Goal: Information Seeking & Learning: Compare options

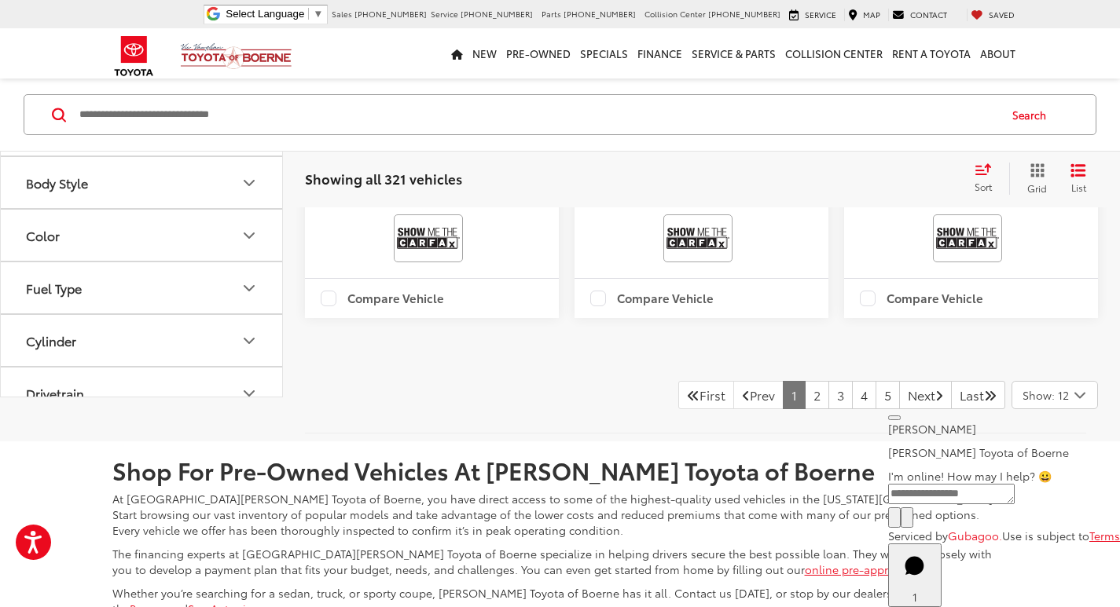
scroll to position [3536, 0]
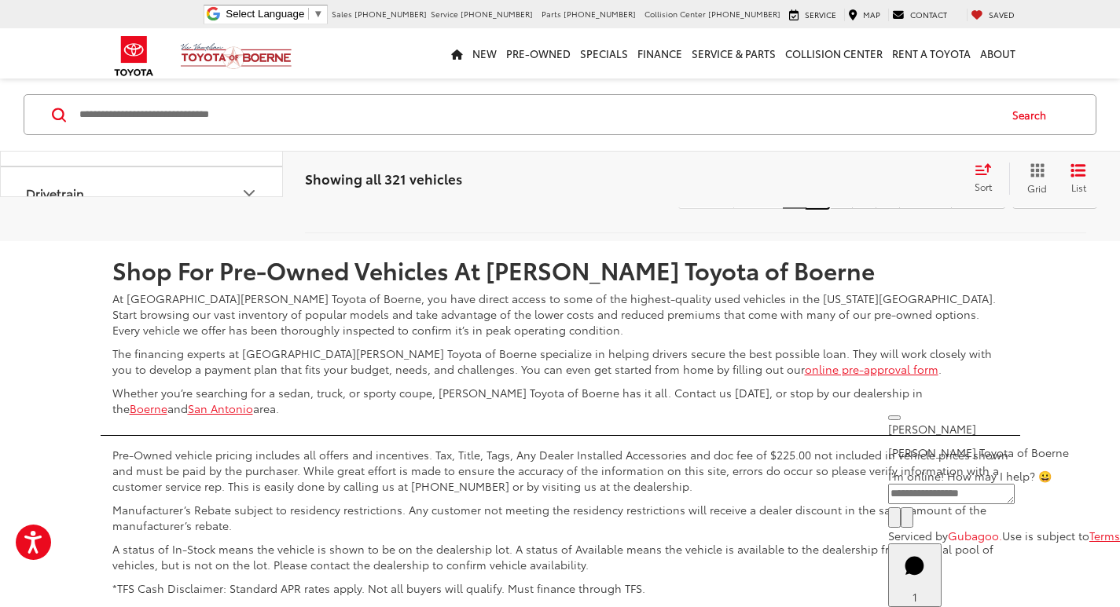
click at [805, 209] on link "2" at bounding box center [817, 195] width 24 height 28
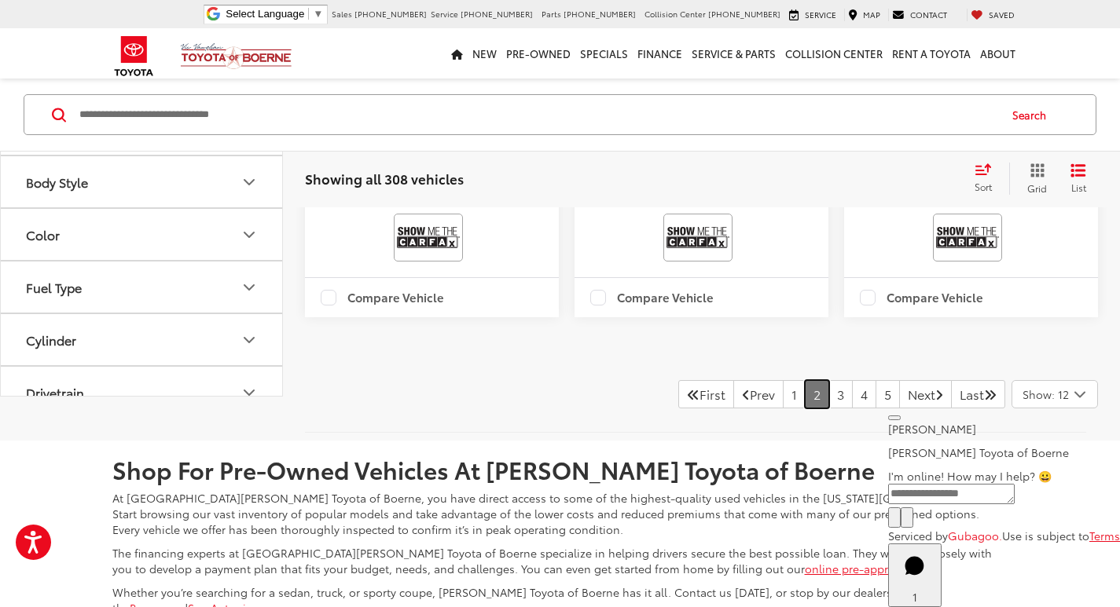
scroll to position [3593, 0]
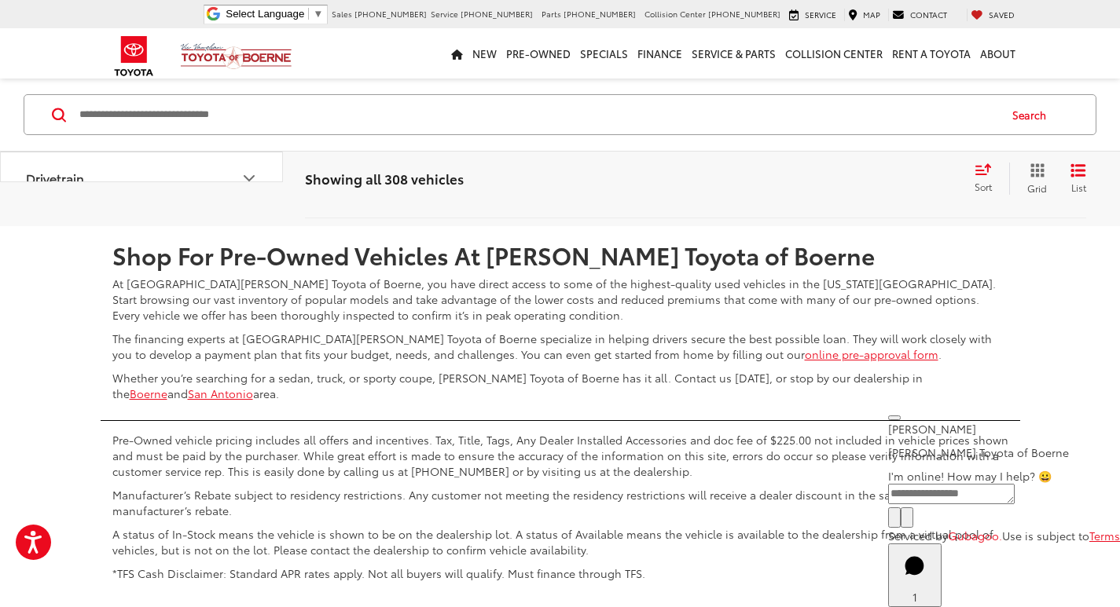
click at [828, 194] on link "3" at bounding box center [840, 180] width 24 height 28
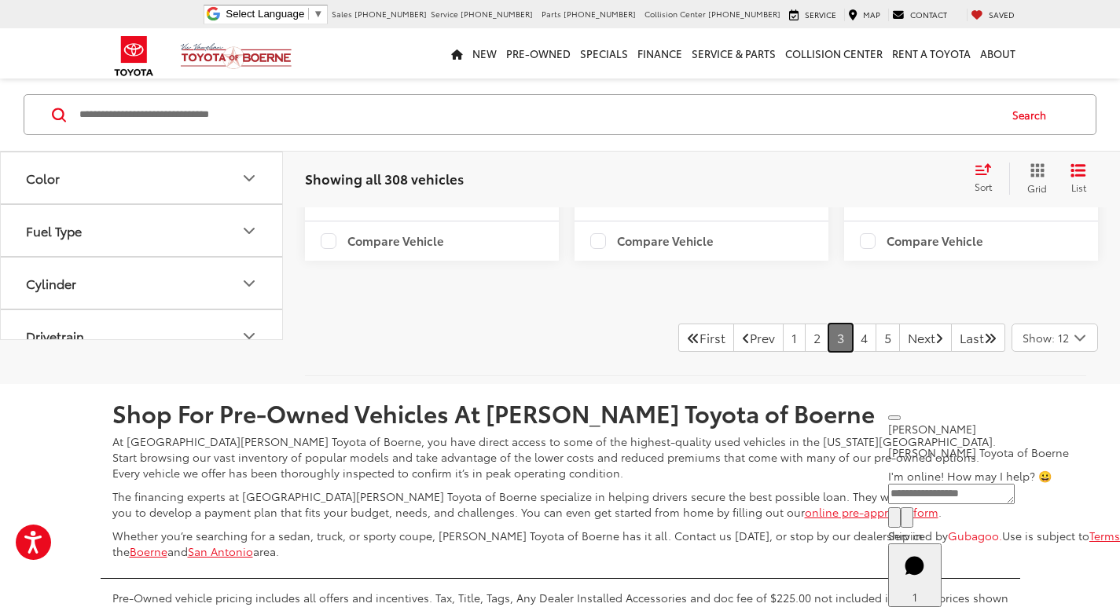
scroll to position [3436, 0]
click at [852, 351] on link "4" at bounding box center [864, 337] width 24 height 28
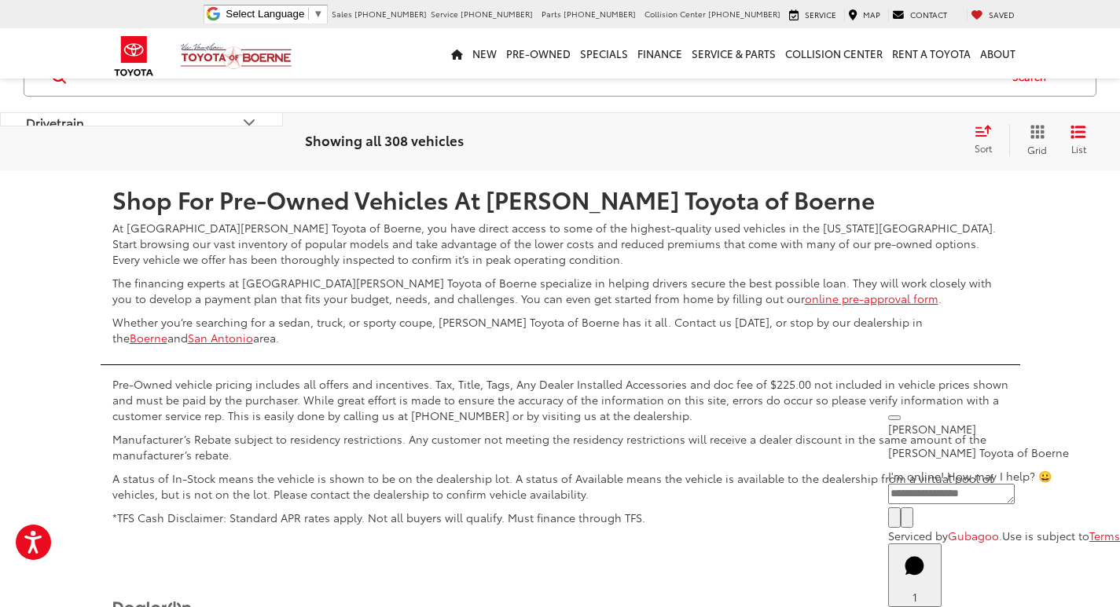
scroll to position [3672, 0]
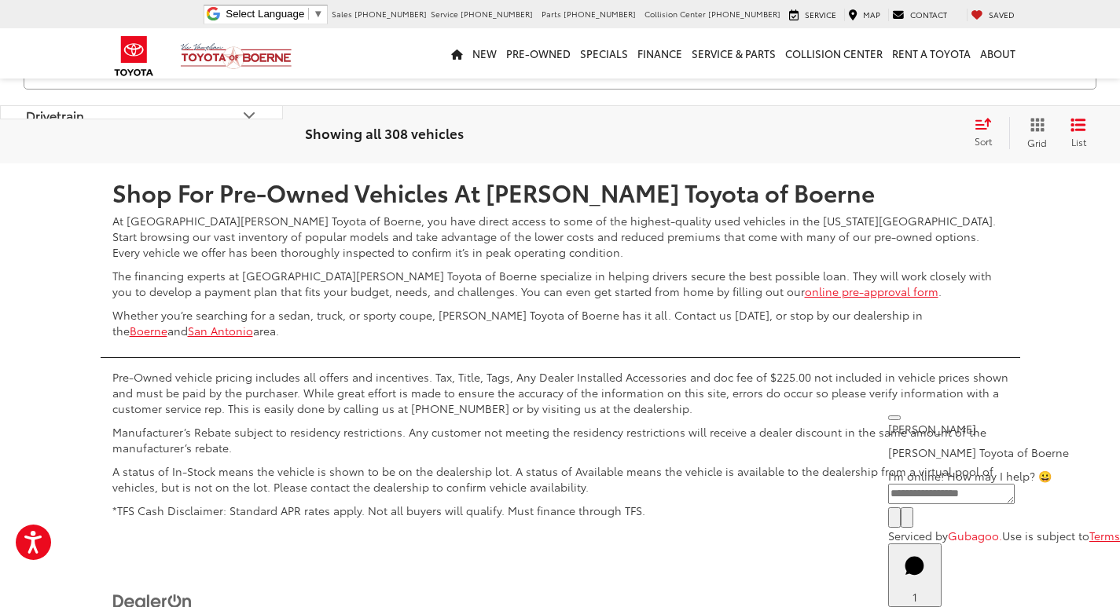
click at [852, 131] on link "5" at bounding box center [864, 117] width 24 height 28
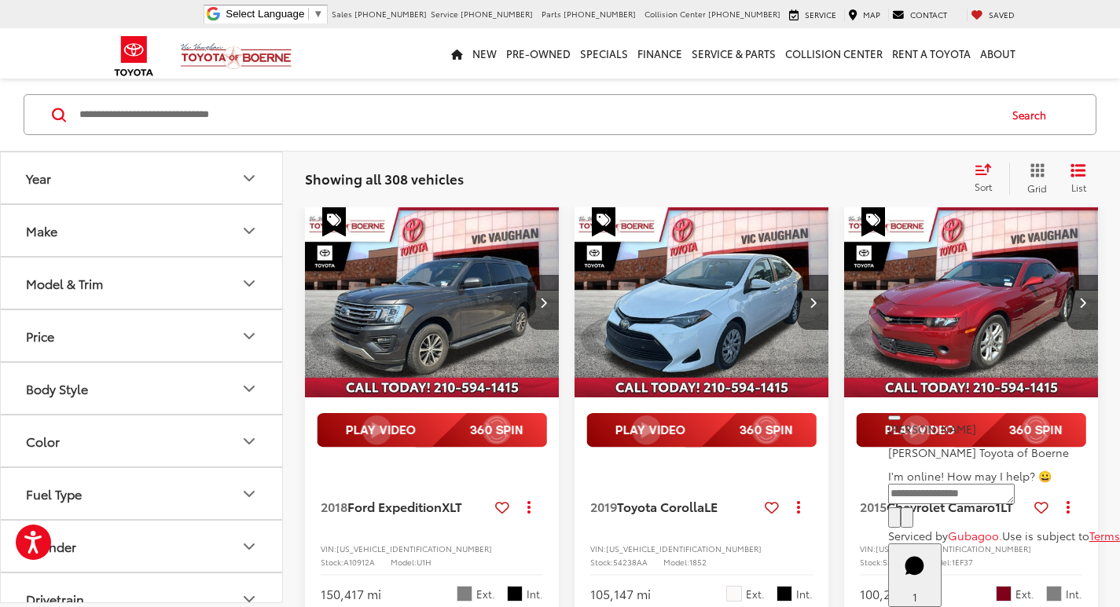
scroll to position [136, 0]
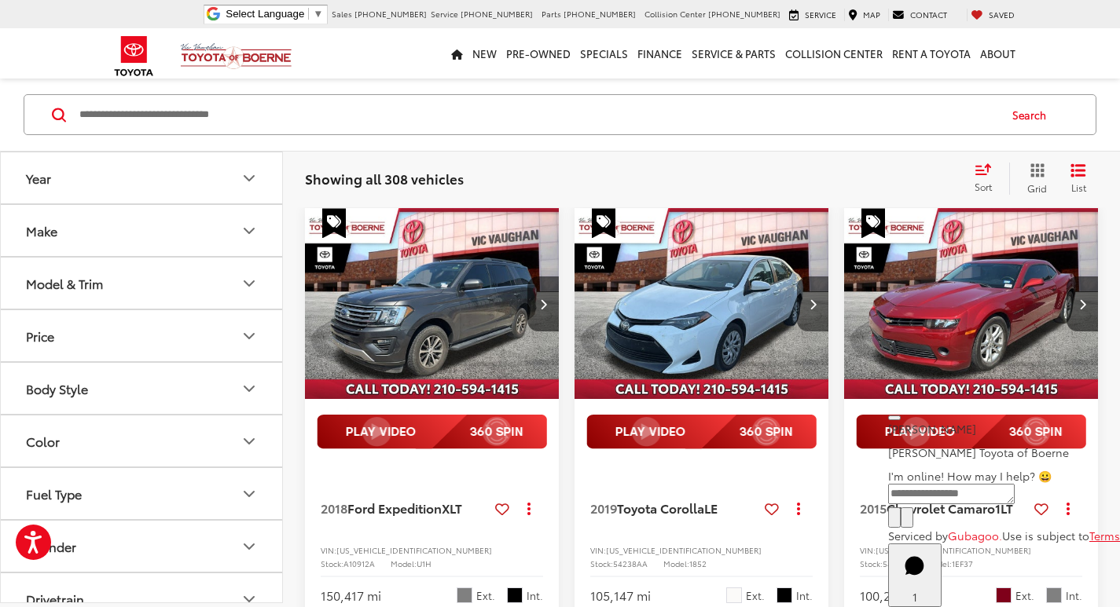
click at [802, 311] on button "Next image" at bounding box center [812, 304] width 31 height 55
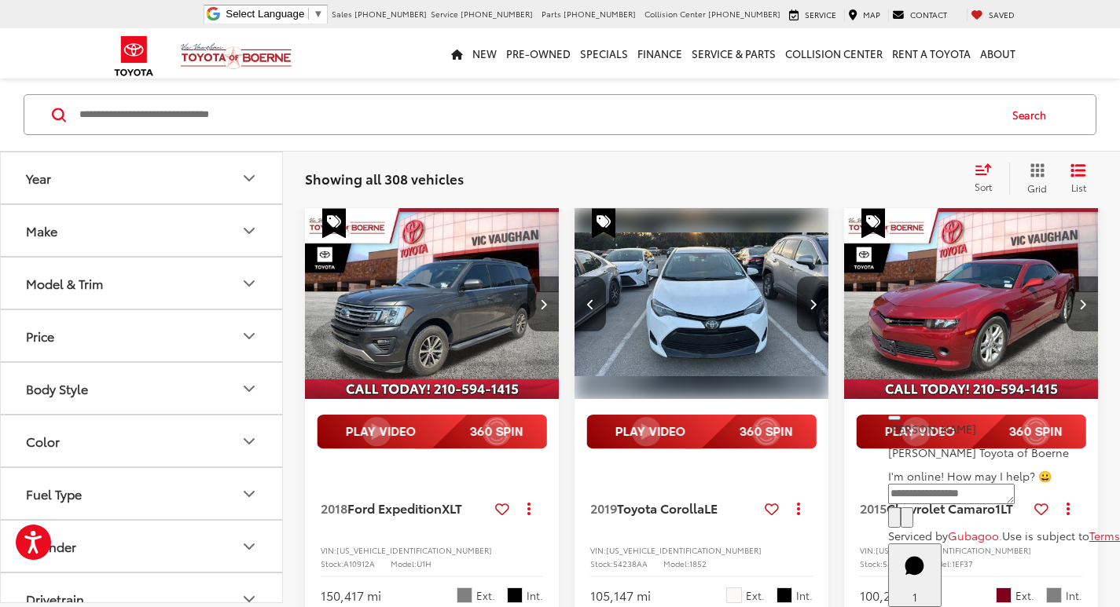
click at [802, 312] on button "Next image" at bounding box center [812, 304] width 31 height 55
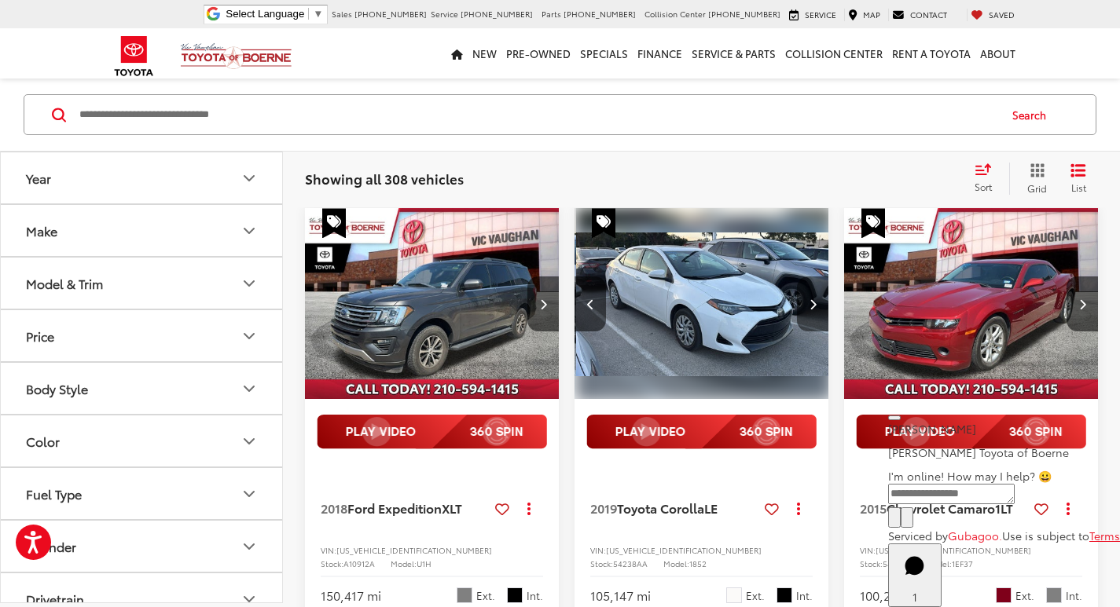
scroll to position [0, 512]
click at [802, 312] on button "Next image" at bounding box center [812, 304] width 31 height 55
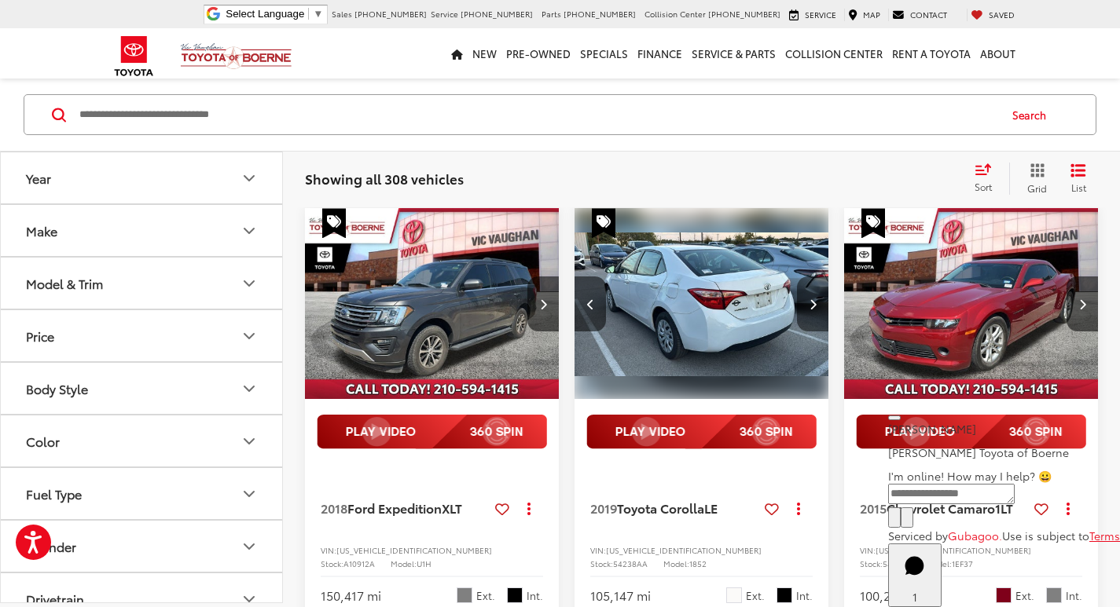
click at [802, 312] on button "Next image" at bounding box center [812, 304] width 31 height 55
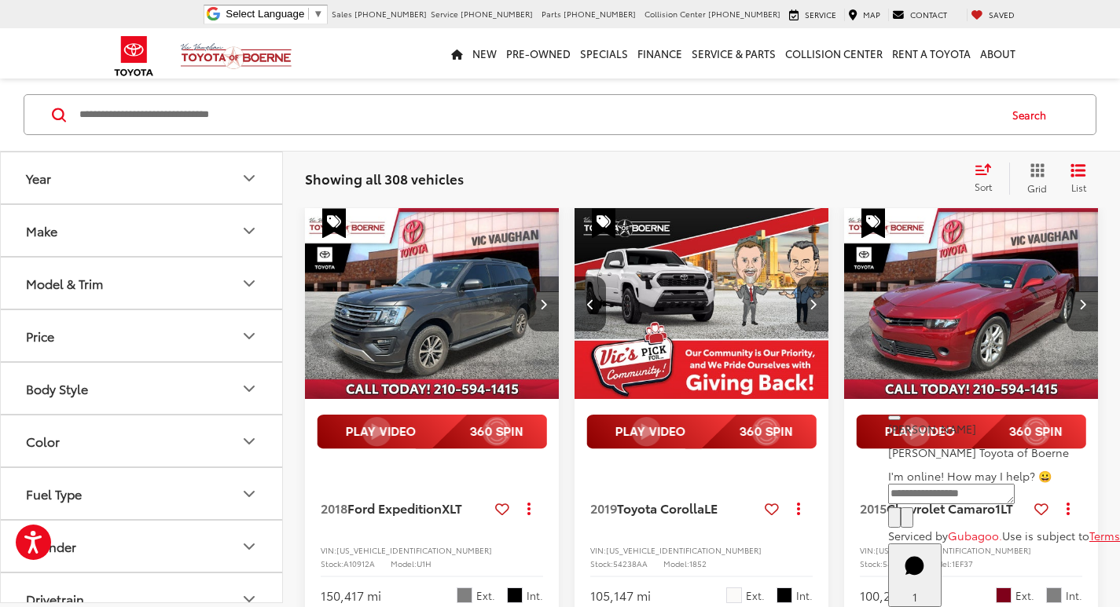
scroll to position [0, 1025]
click at [589, 303] on icon "Previous image" at bounding box center [590, 304] width 7 height 11
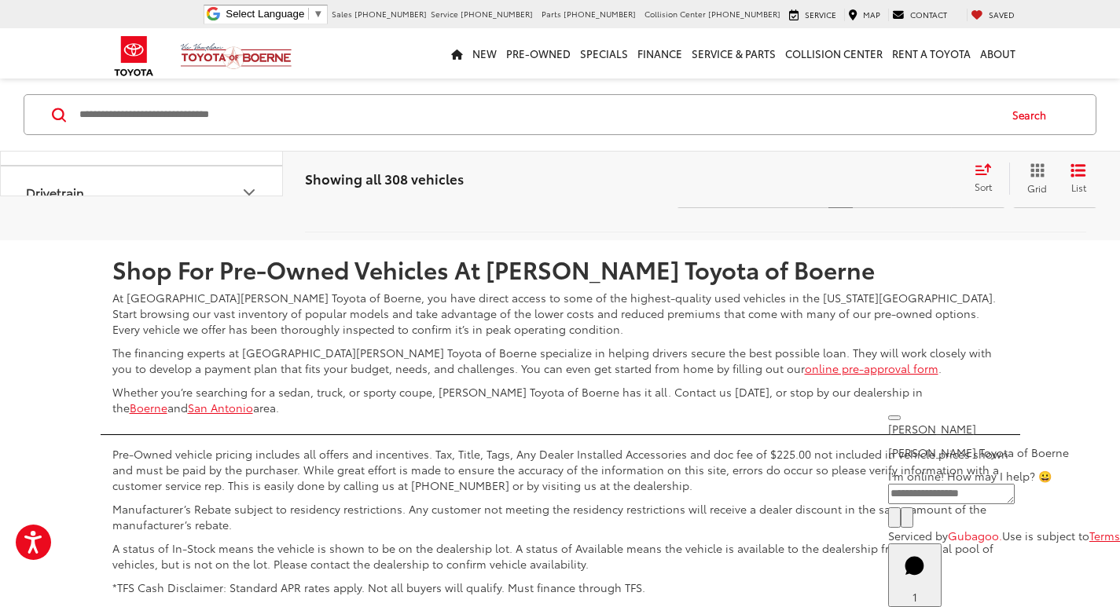
scroll to position [3672, 0]
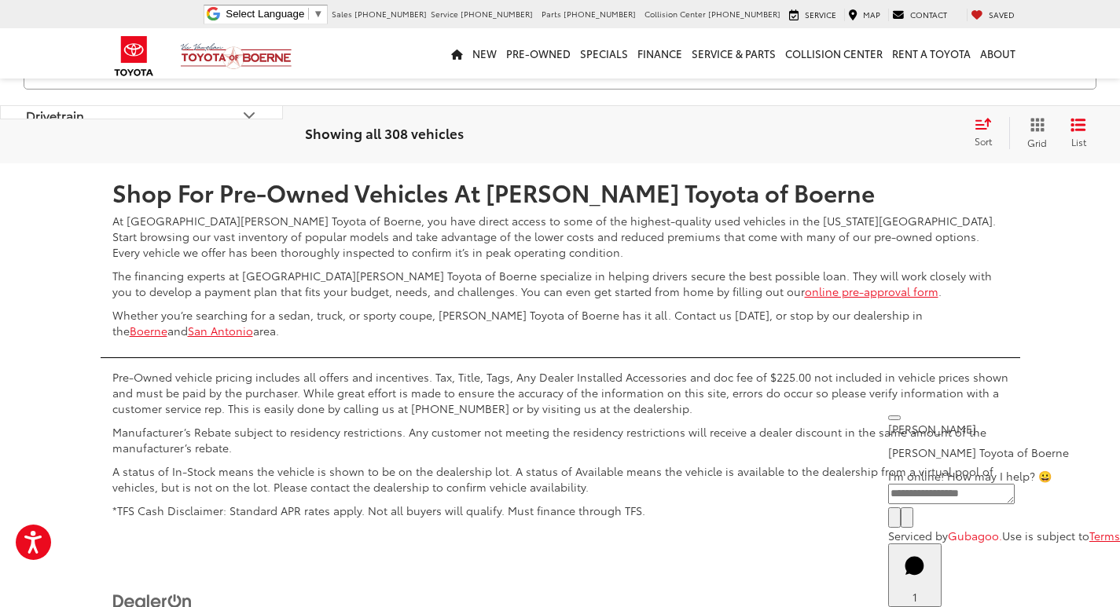
click at [852, 131] on link "6" at bounding box center [864, 117] width 24 height 28
click at [742, 131] on link "Prev" at bounding box center [757, 117] width 50 height 28
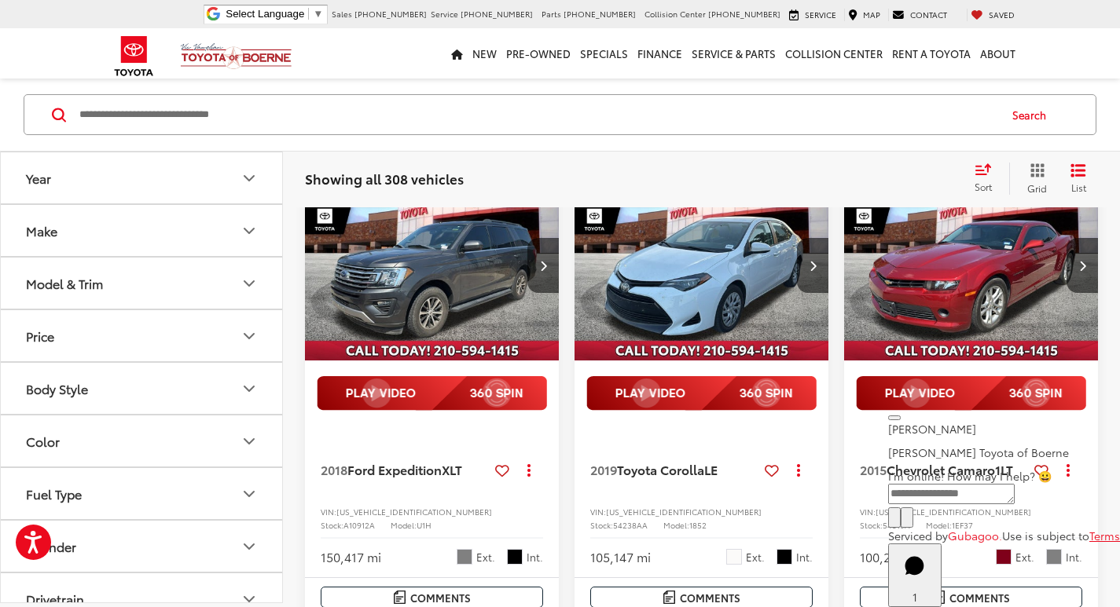
scroll to position [136, 0]
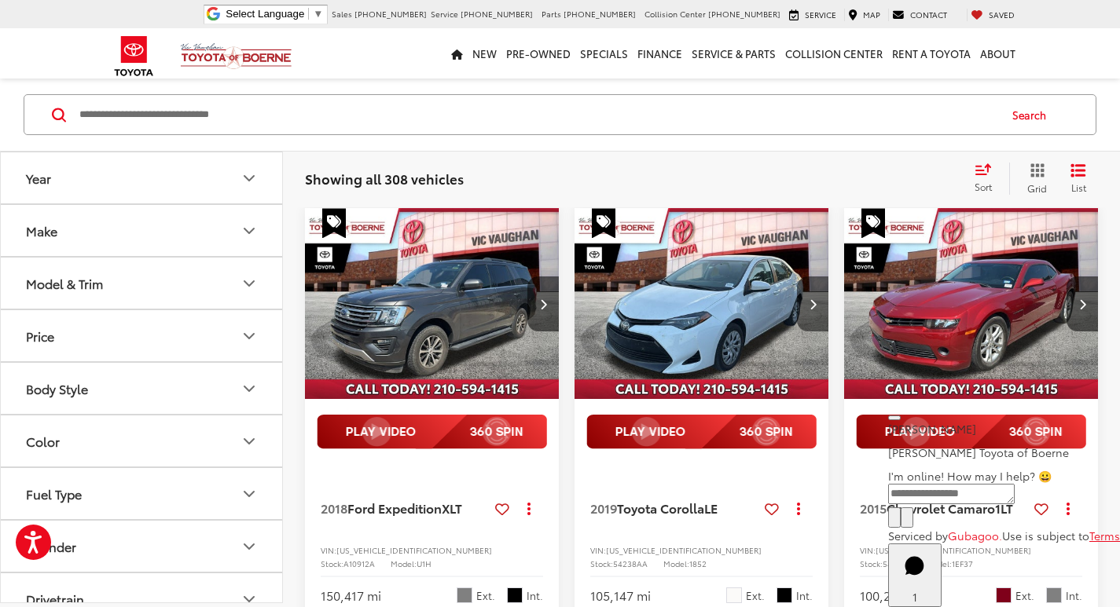
click at [818, 295] on button "Next image" at bounding box center [812, 304] width 31 height 55
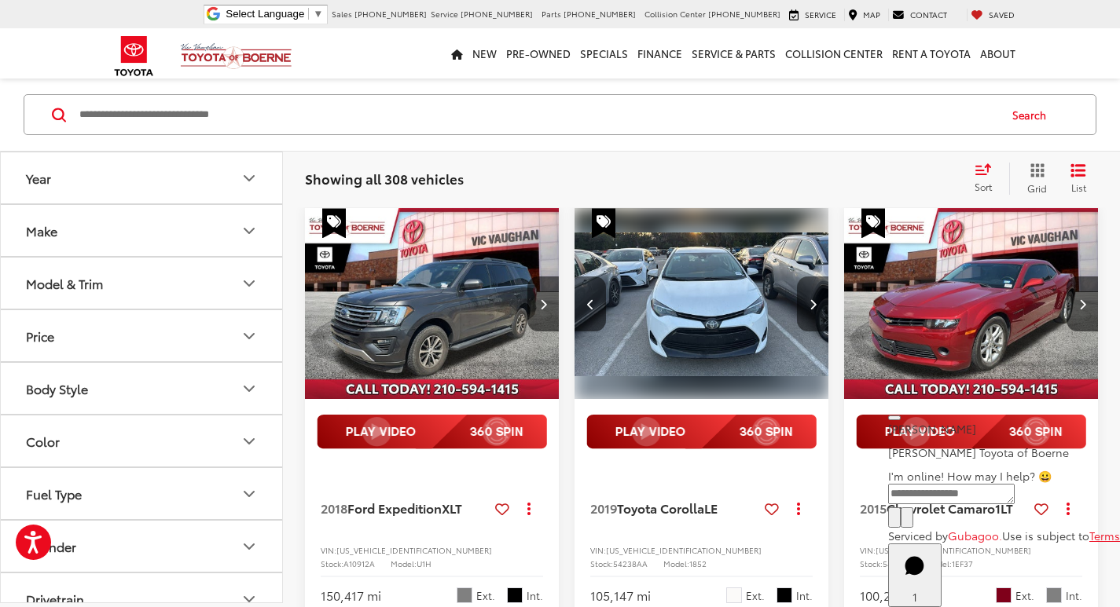
click at [818, 296] on button "Next image" at bounding box center [812, 304] width 31 height 55
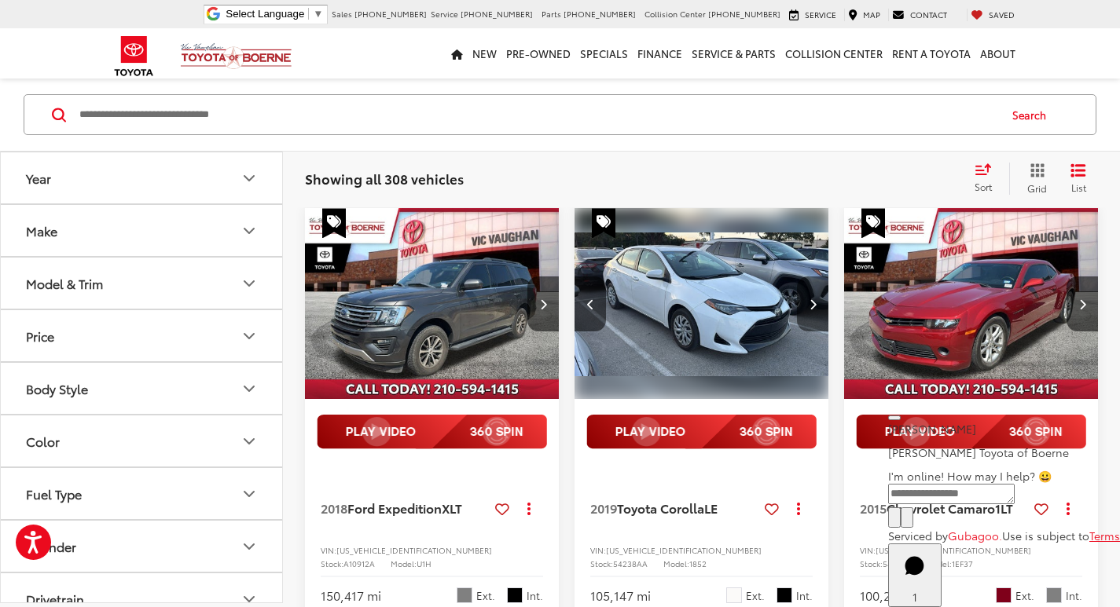
click at [818, 296] on button "Next image" at bounding box center [812, 304] width 31 height 55
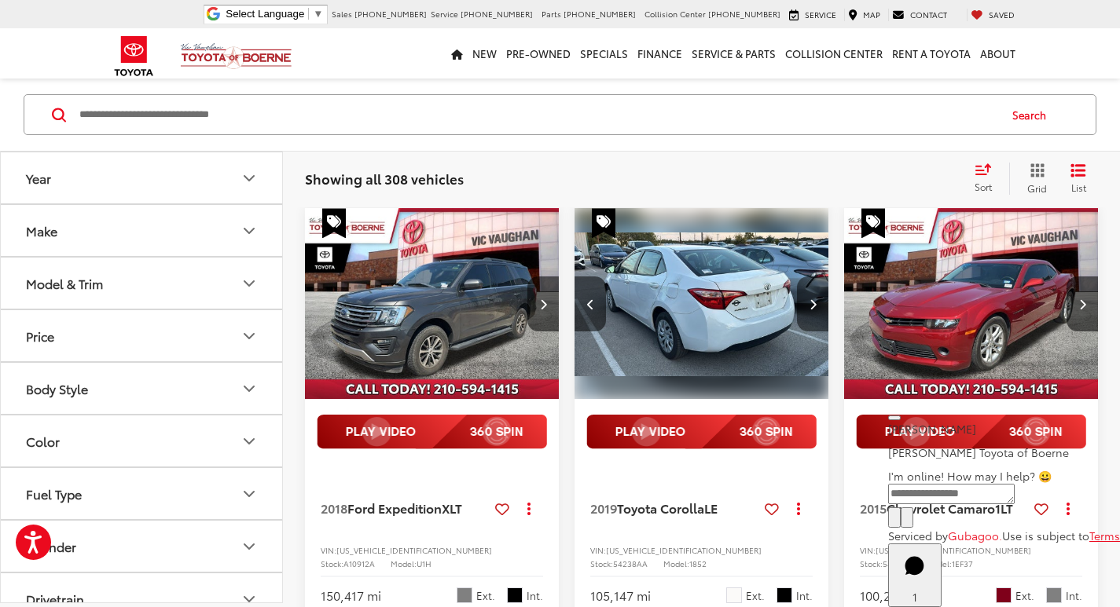
click at [816, 297] on button "Next image" at bounding box center [812, 304] width 31 height 55
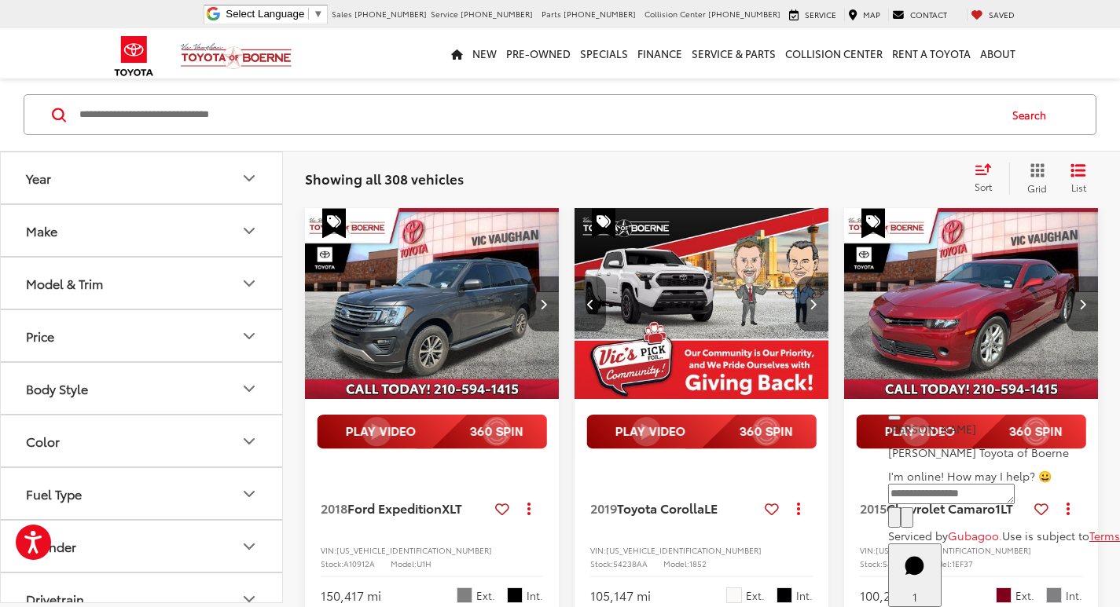
click at [816, 297] on button "Next image" at bounding box center [812, 304] width 31 height 55
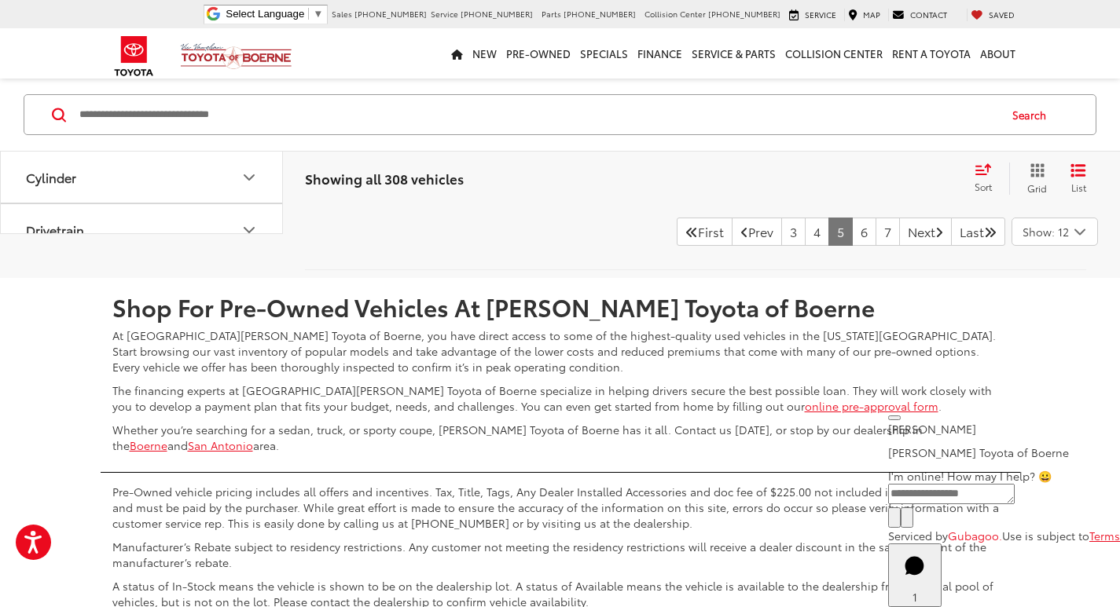
scroll to position [3593, 0]
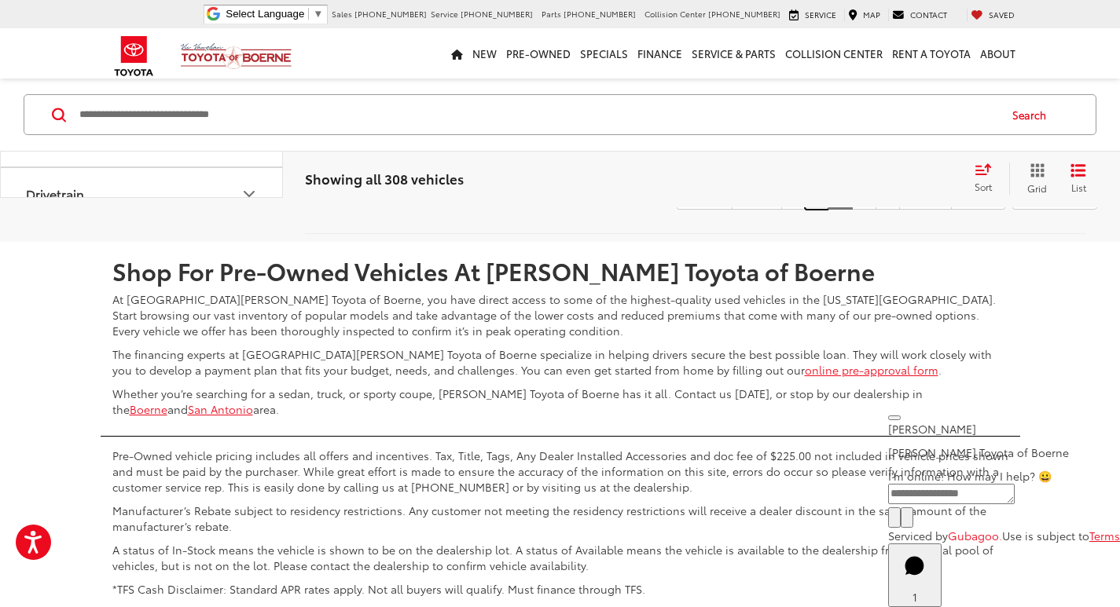
click at [805, 210] on link "4" at bounding box center [817, 196] width 24 height 28
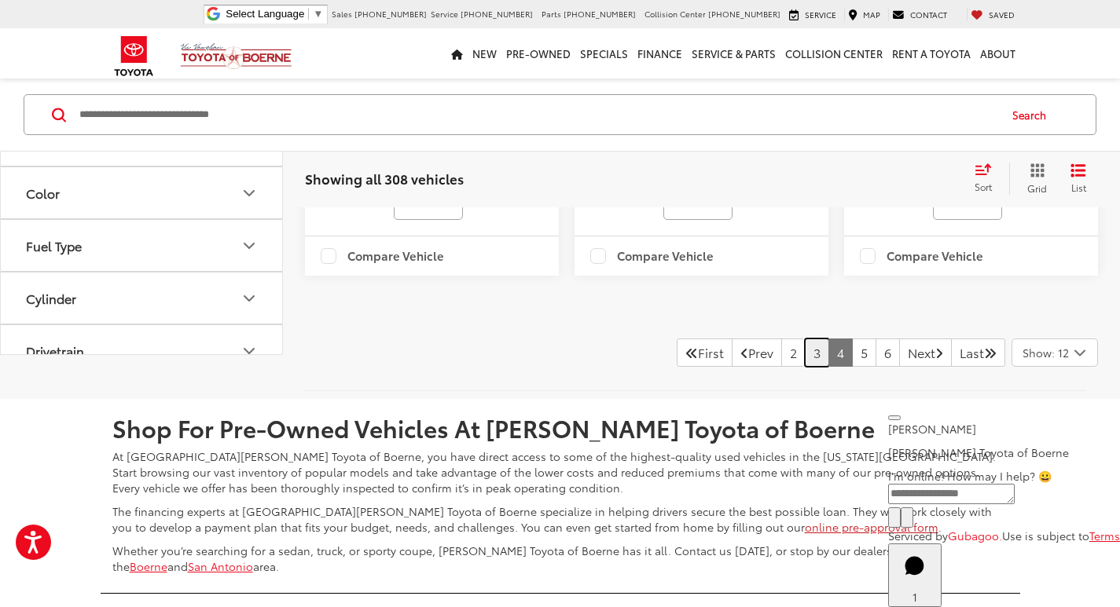
scroll to position [3751, 0]
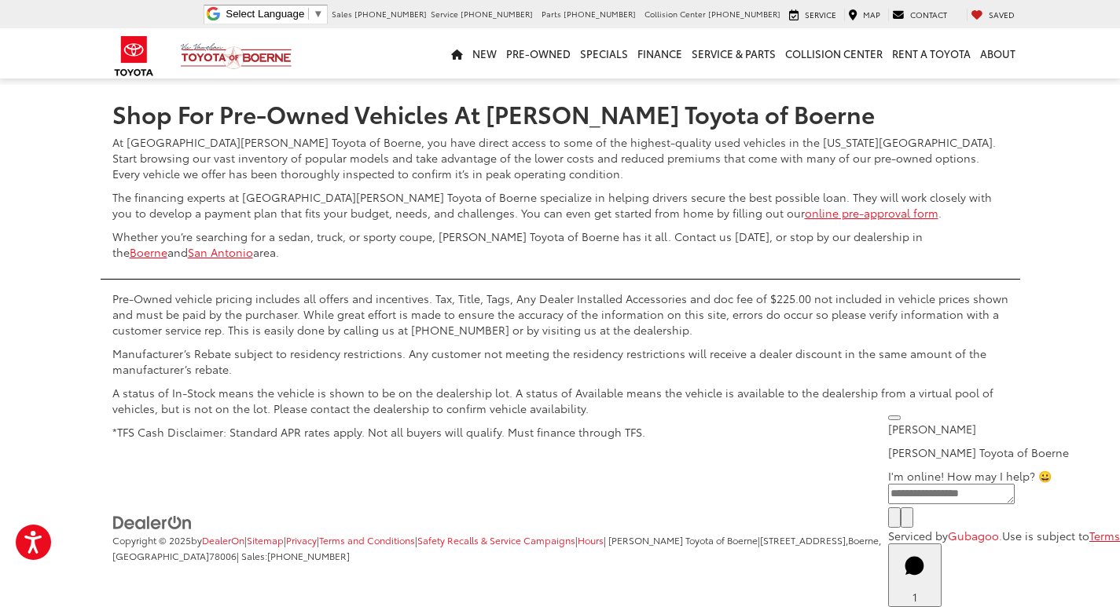
click at [805, 53] on link "3" at bounding box center [817, 38] width 24 height 28
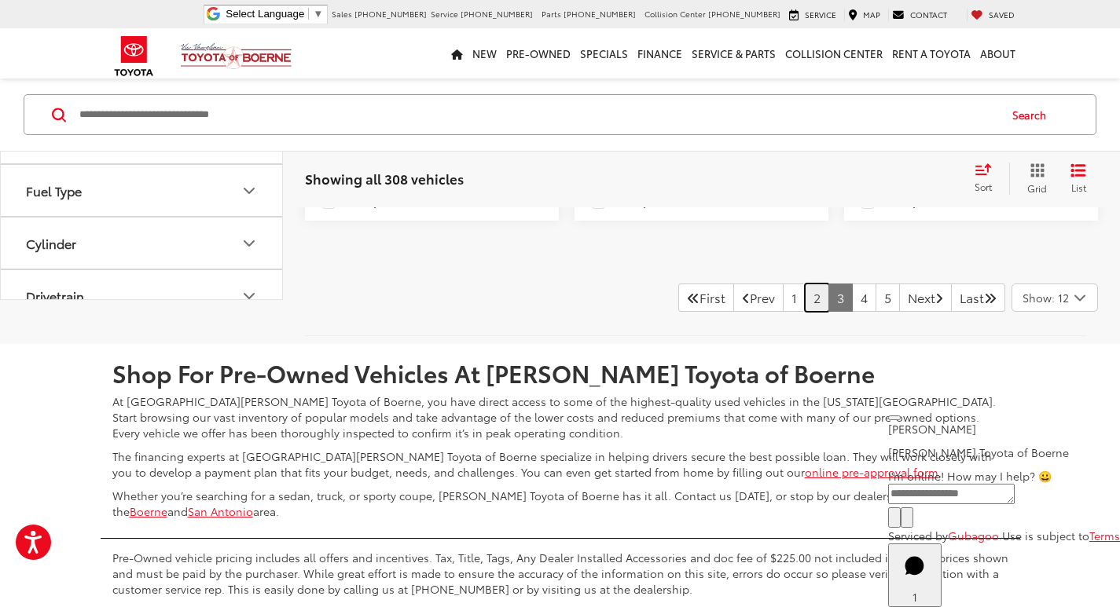
scroll to position [3593, 0]
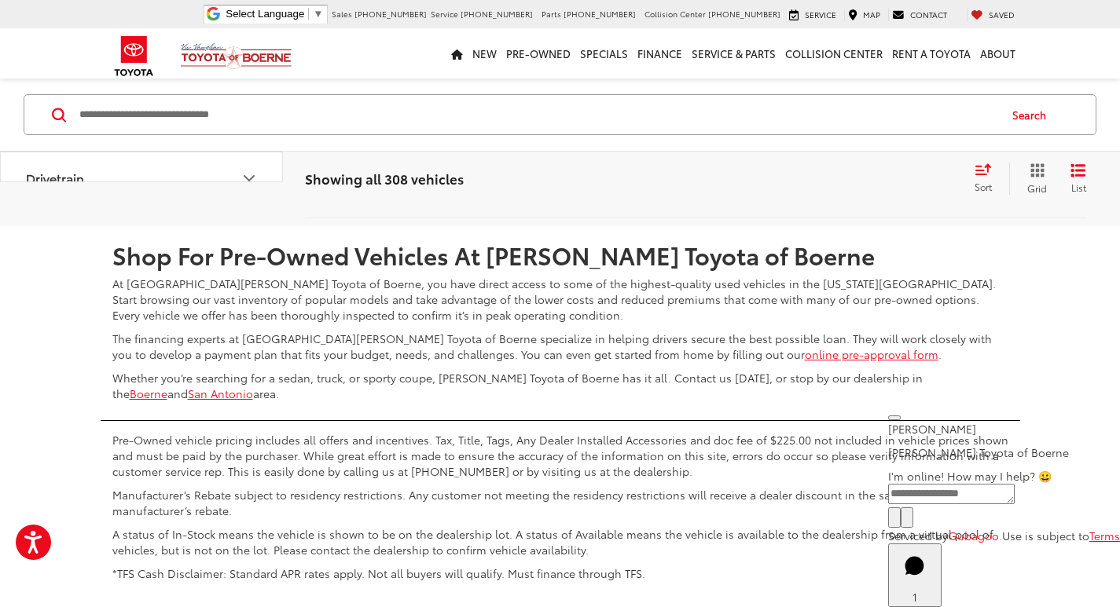
click at [805, 194] on link "2" at bounding box center [817, 180] width 24 height 28
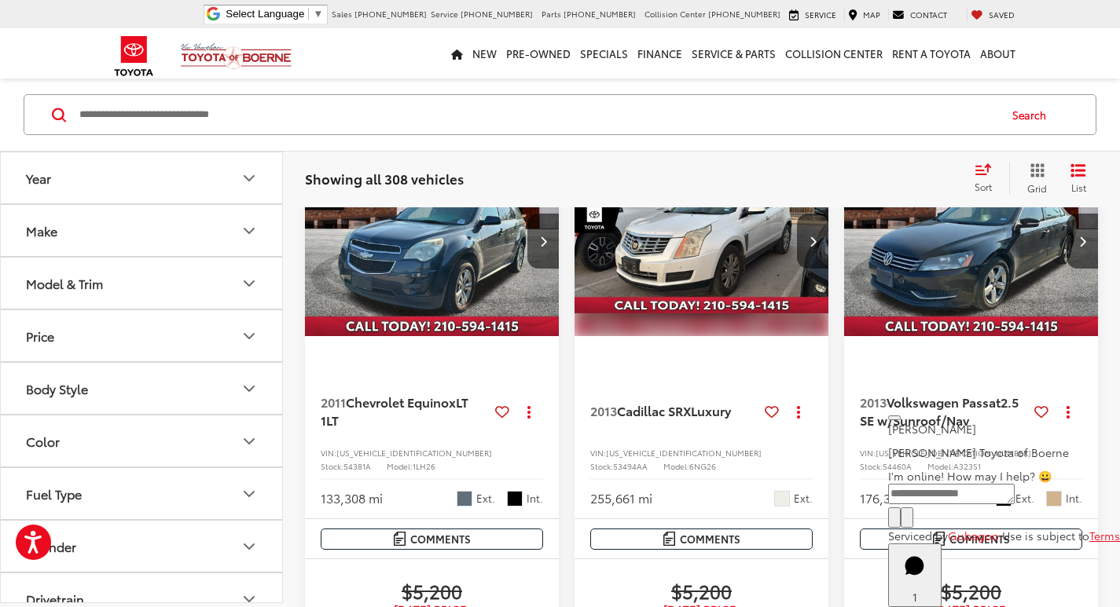
scroll to position [136, 0]
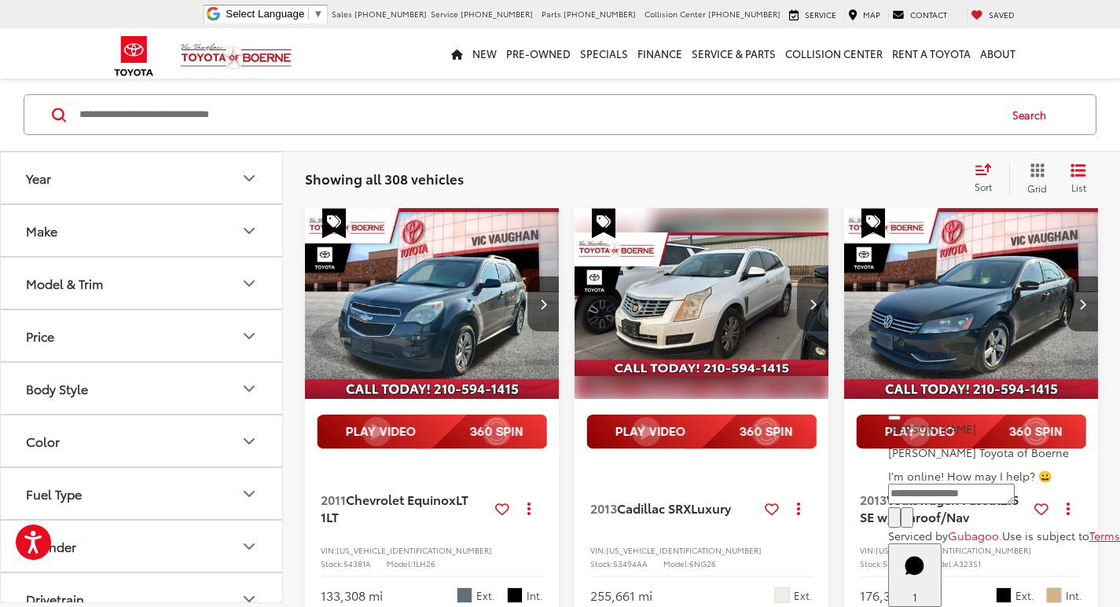
click at [809, 311] on button "Next image" at bounding box center [812, 304] width 31 height 55
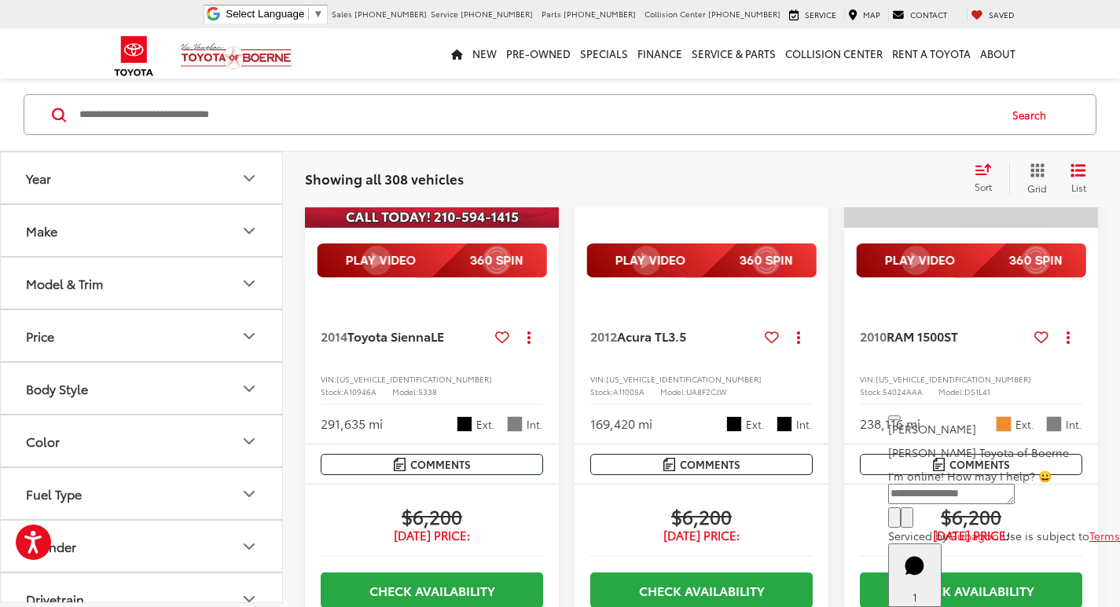
scroll to position [1079, 0]
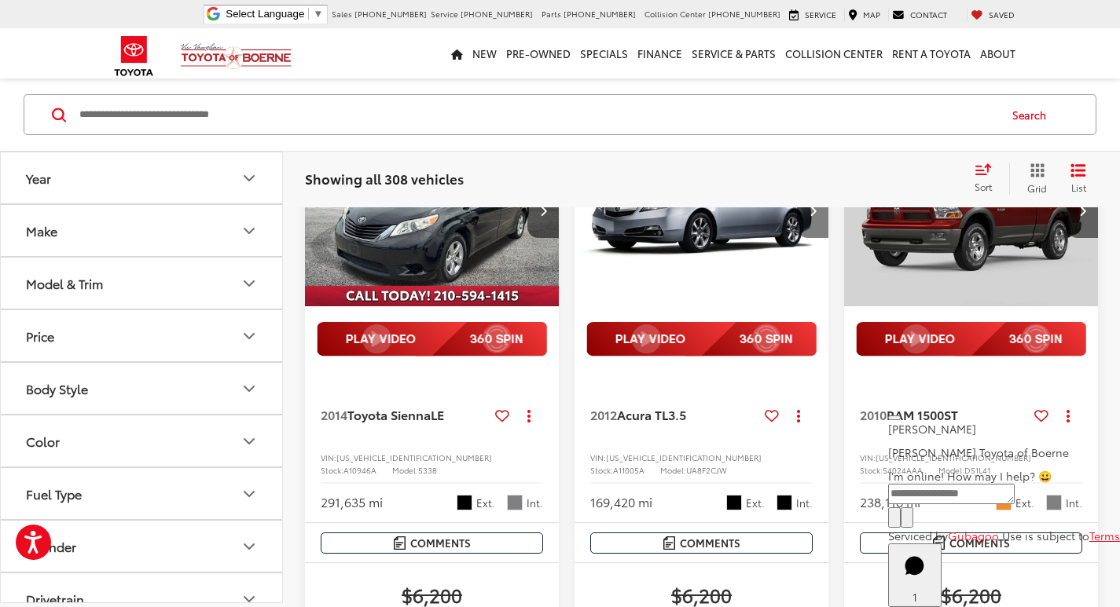
click at [809, 216] on icon "Next image" at bounding box center [812, 210] width 7 height 11
click at [813, 238] on button "Next image" at bounding box center [812, 210] width 31 height 55
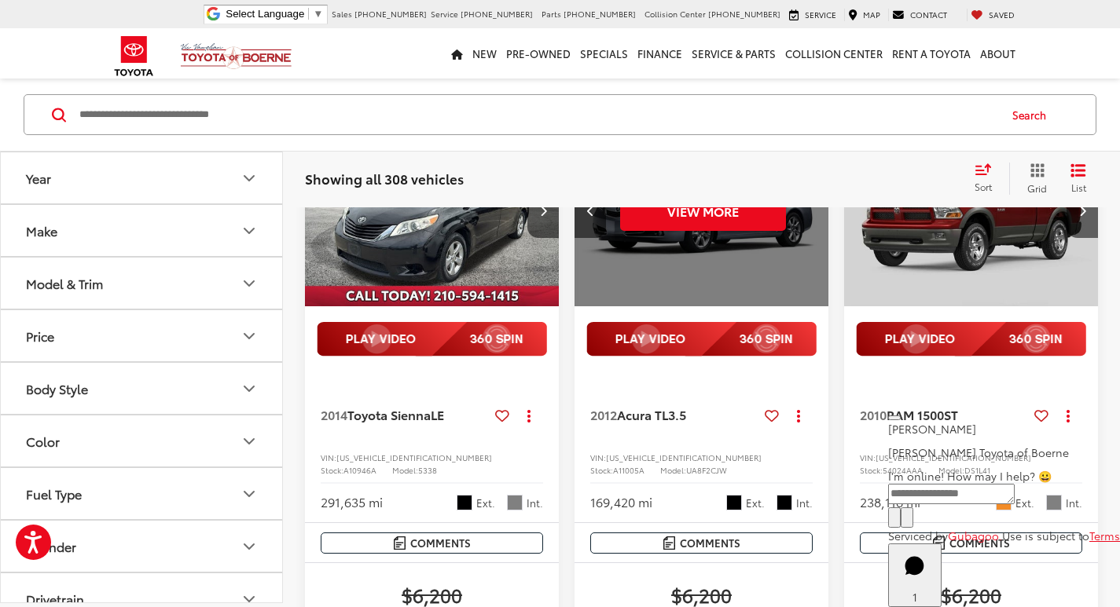
scroll to position [0, 512]
click at [598, 238] on button "Previous image" at bounding box center [589, 210] width 31 height 55
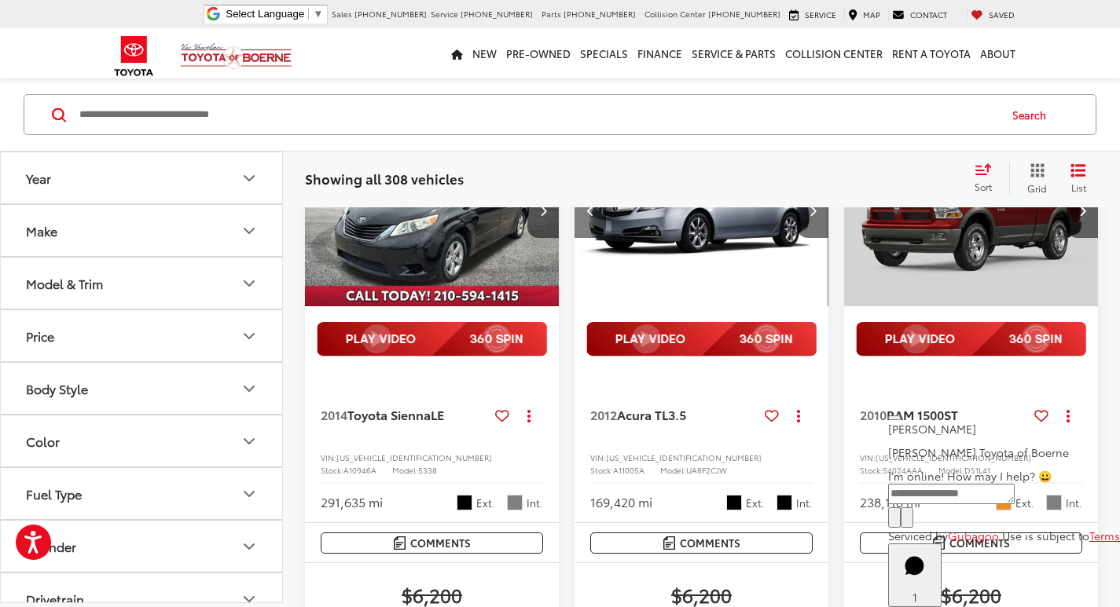
scroll to position [0, 256]
click at [598, 238] on button "Previous image" at bounding box center [589, 210] width 31 height 55
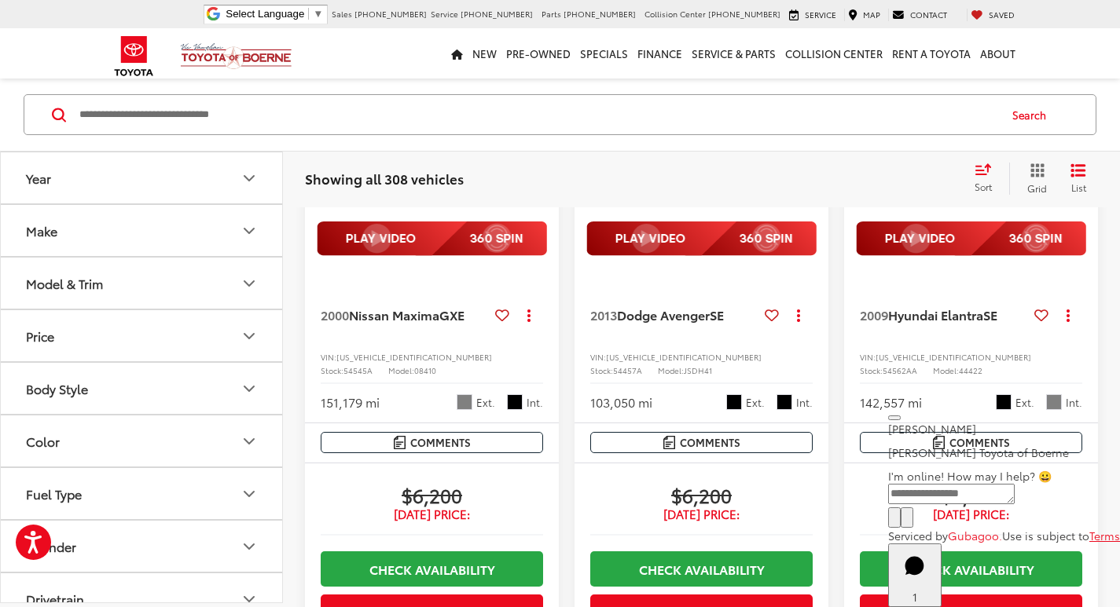
scroll to position [2022, 0]
